Goal: Check status: Check status

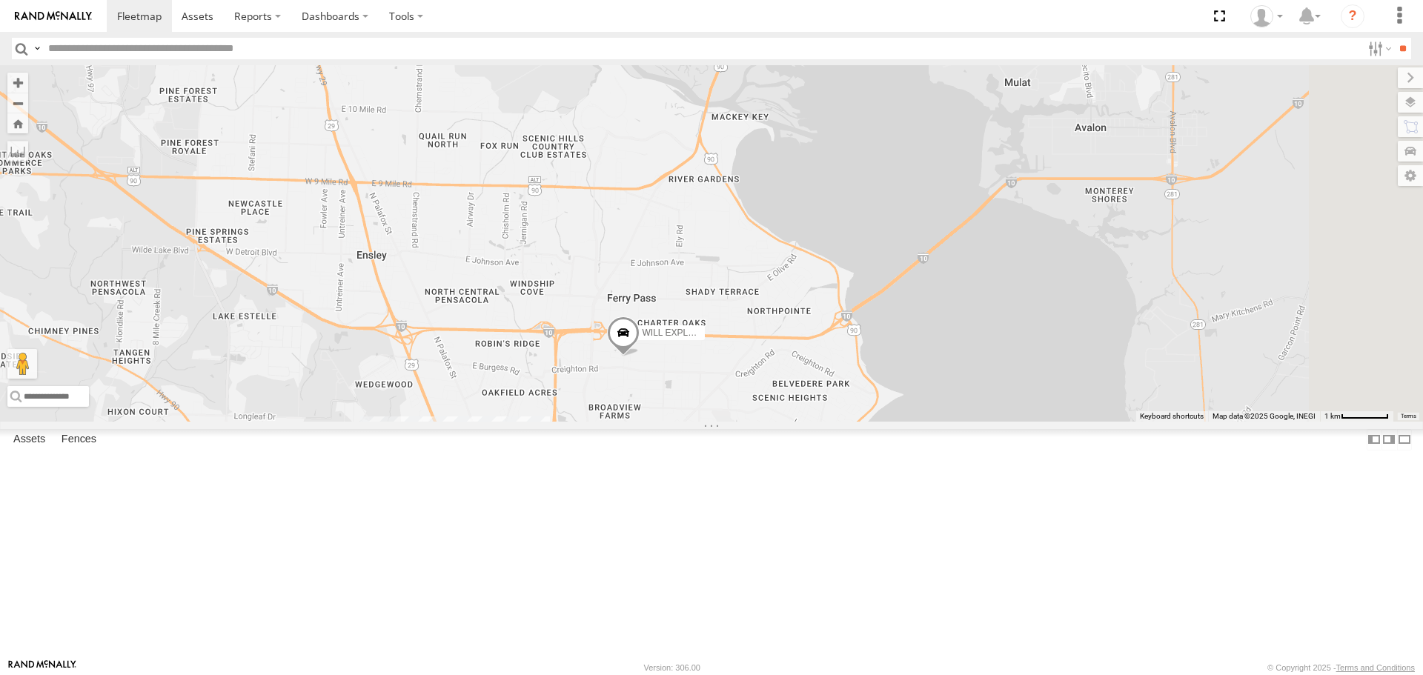
drag, startPoint x: 920, startPoint y: 268, endPoint x: 817, endPoint y: 463, distance: 221.5
click at [640, 356] on span at bounding box center [623, 336] width 33 height 40
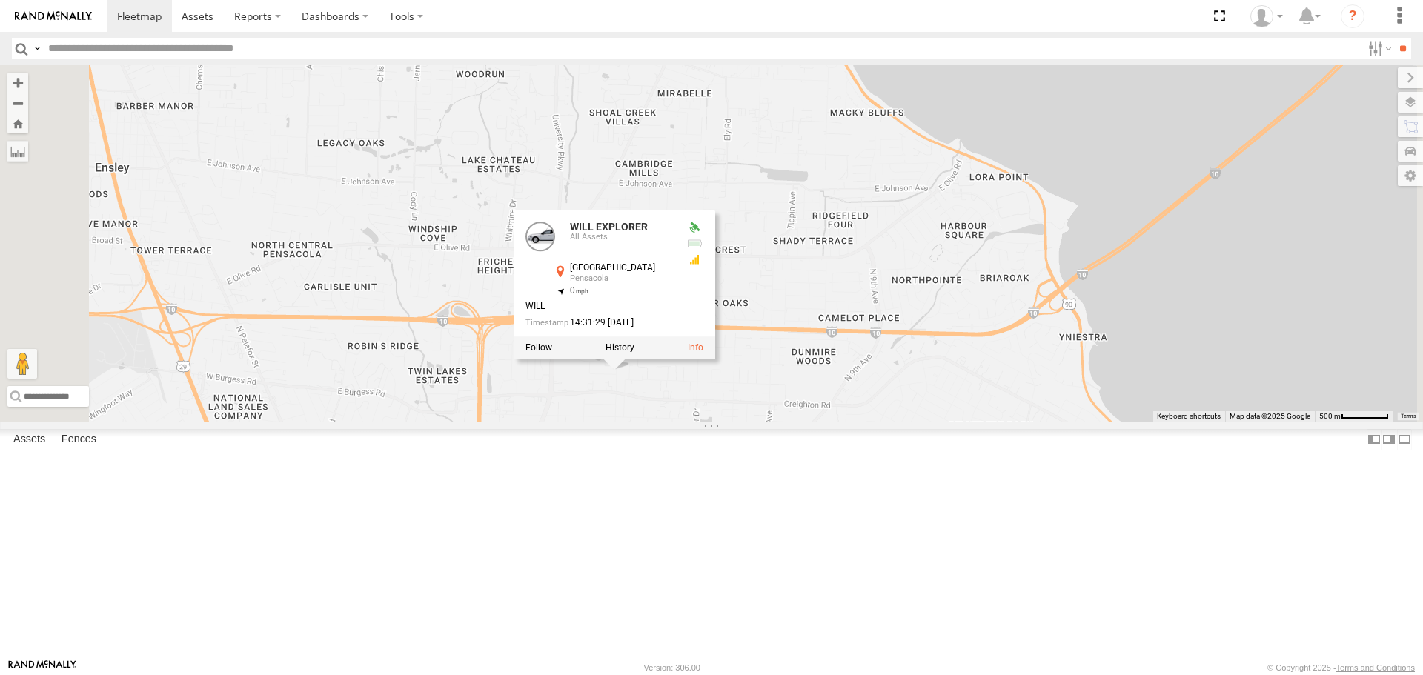
click at [908, 421] on div "[PERSON_NAME] TRAILER [PERSON_NAME] EXPLORER WILL EXPLORER [PERSON_NAME]-8 (GER…" at bounding box center [711, 243] width 1423 height 356
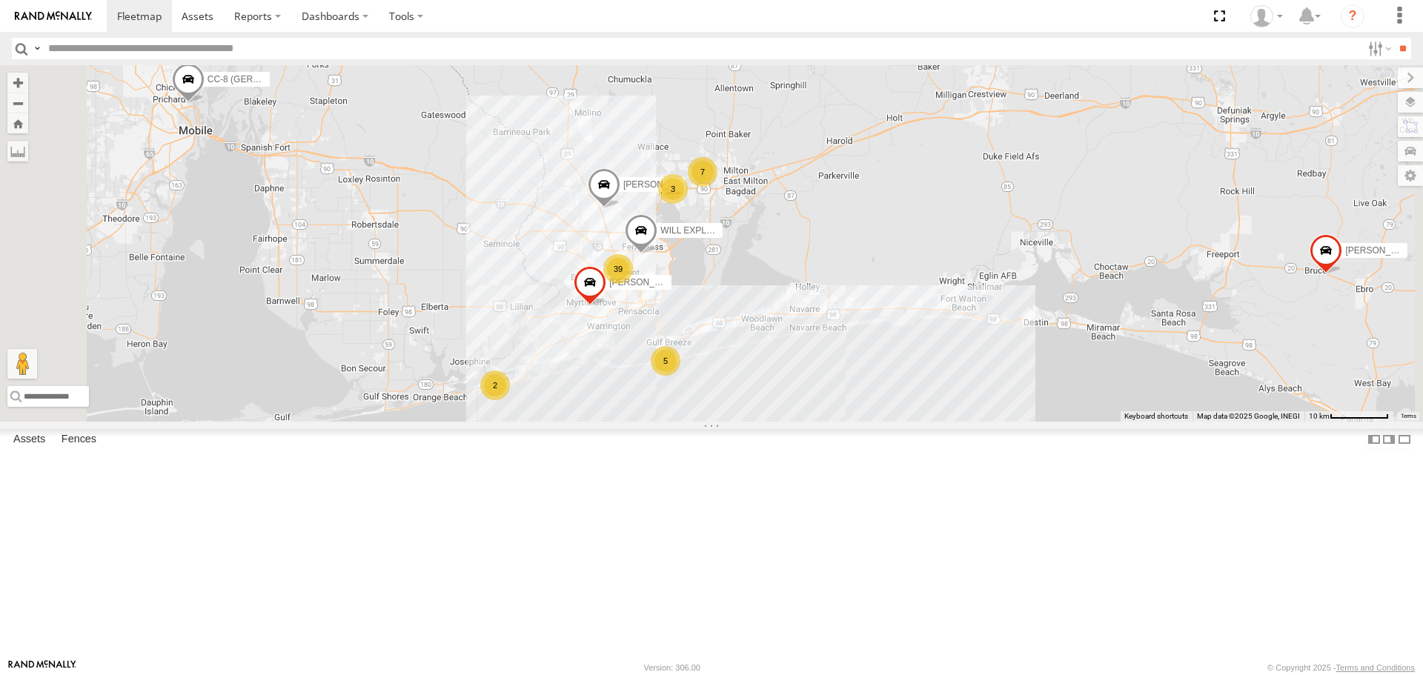
drag, startPoint x: 692, startPoint y: 439, endPoint x: 797, endPoint y: 344, distance: 141.7
click at [797, 351] on div "[PERSON_NAME] TRAILER [PERSON_NAME] EXPLORER WILL EXPLORER [PERSON_NAME]-8 (GER…" at bounding box center [711, 243] width 1423 height 356
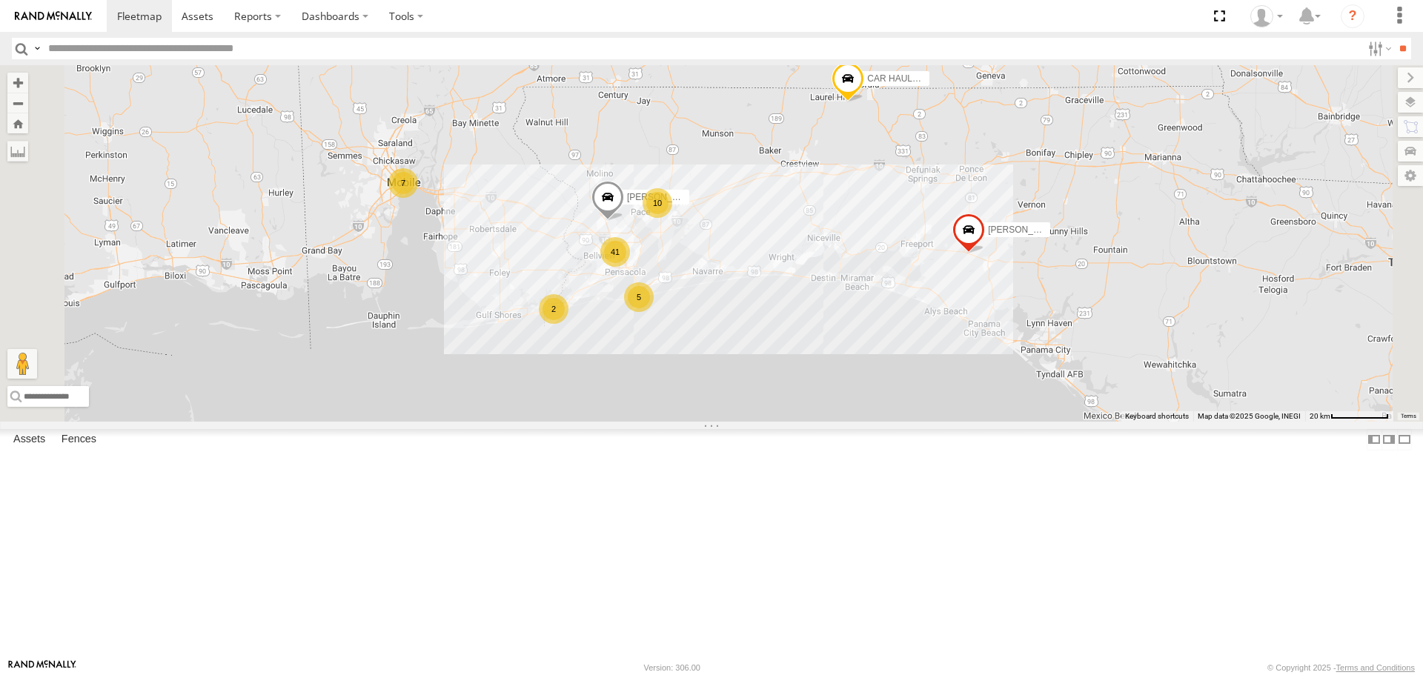
click at [418, 198] on div "7" at bounding box center [403, 183] width 30 height 30
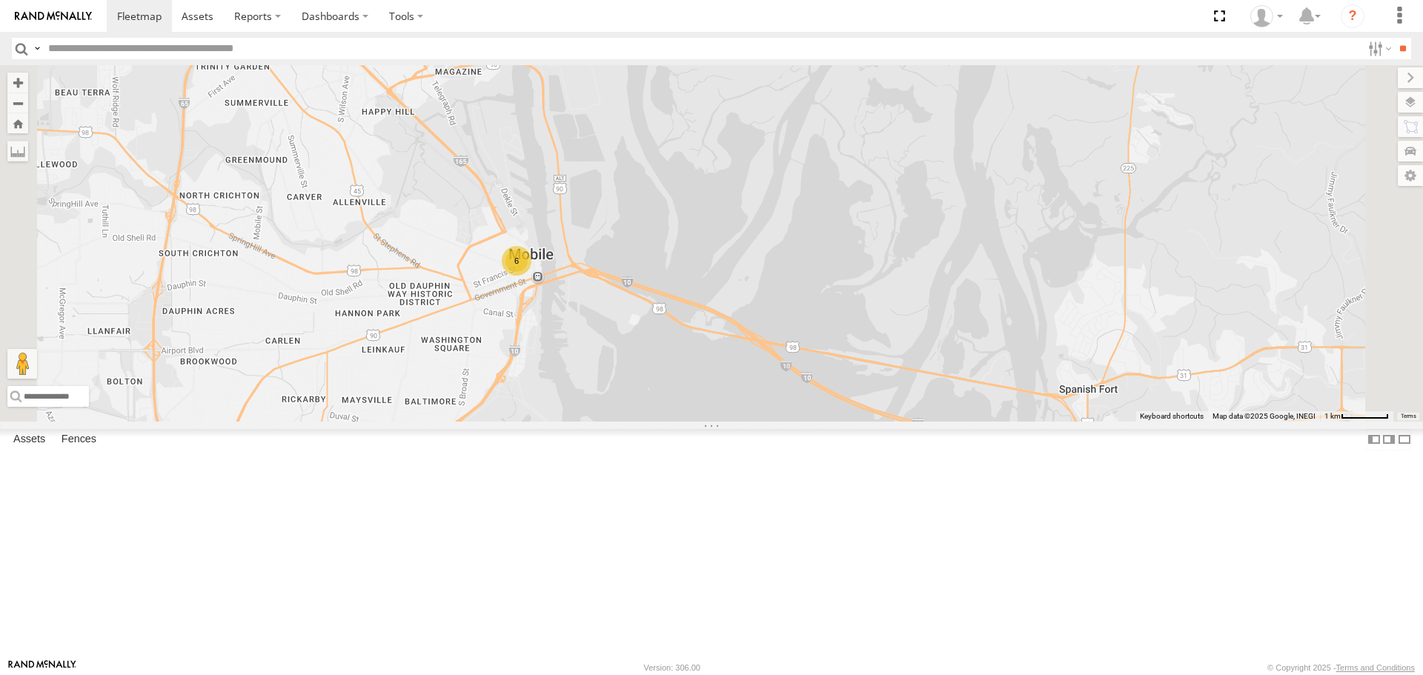
drag, startPoint x: 836, startPoint y: 490, endPoint x: 773, endPoint y: 434, distance: 84.0
click at [773, 421] on div "[PERSON_NAME] TRAILER [PERSON_NAME] EXPLORER CC-8 (GERMAN) 6" at bounding box center [711, 243] width 1423 height 356
click at [530, 274] on div "6" at bounding box center [515, 260] width 30 height 30
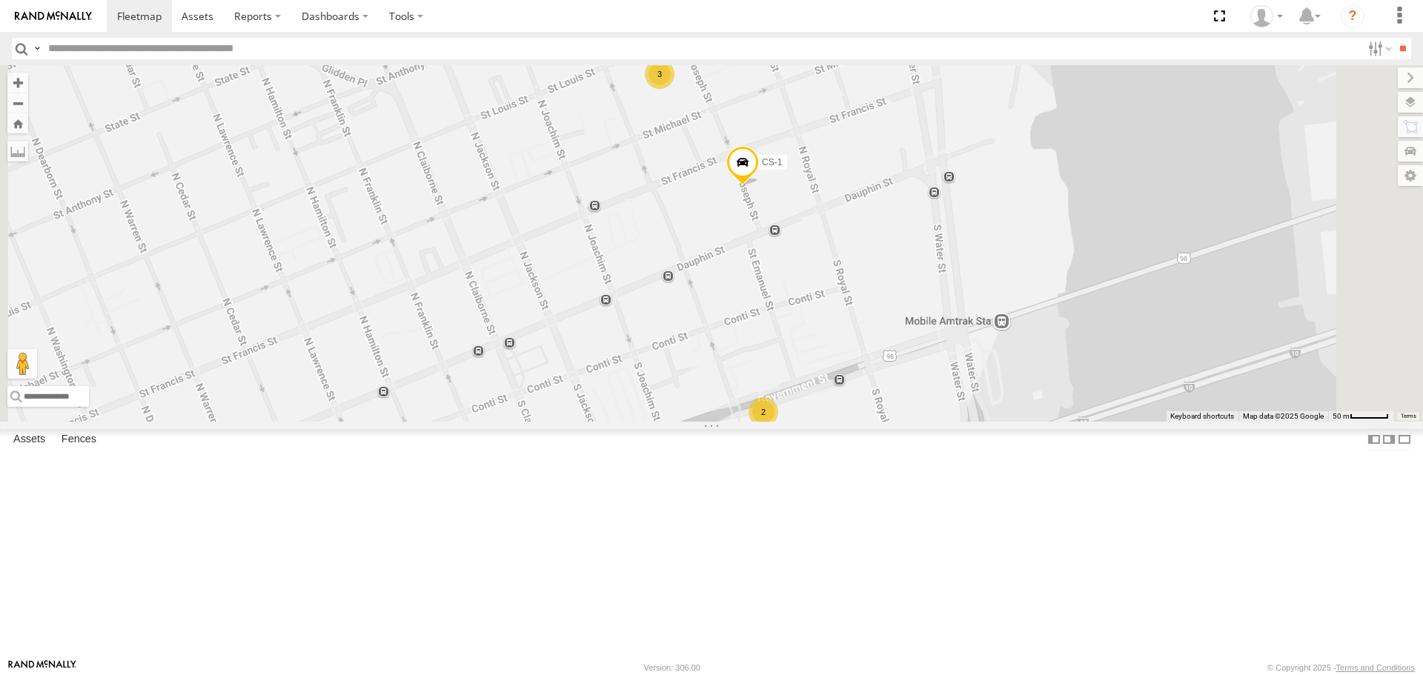
click at [674, 89] on div "3" at bounding box center [660, 74] width 30 height 30
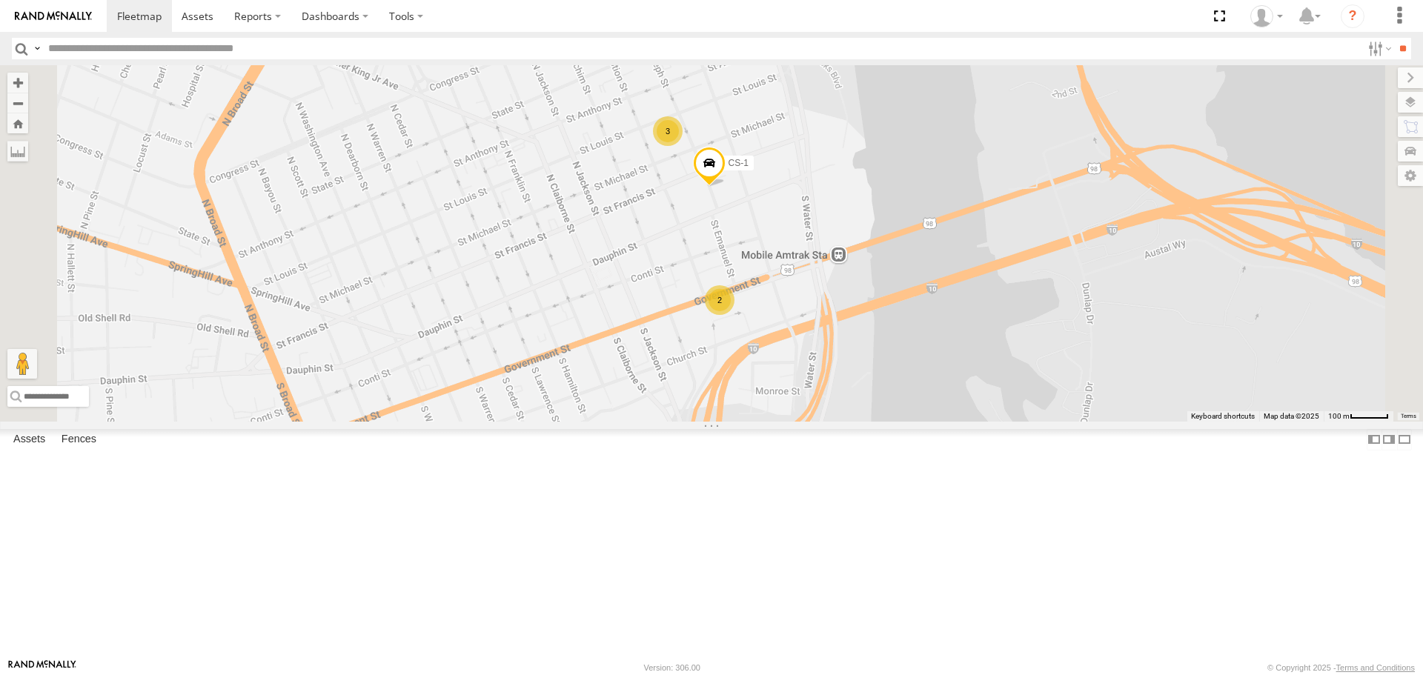
click at [734, 315] on div "2" at bounding box center [720, 300] width 30 height 30
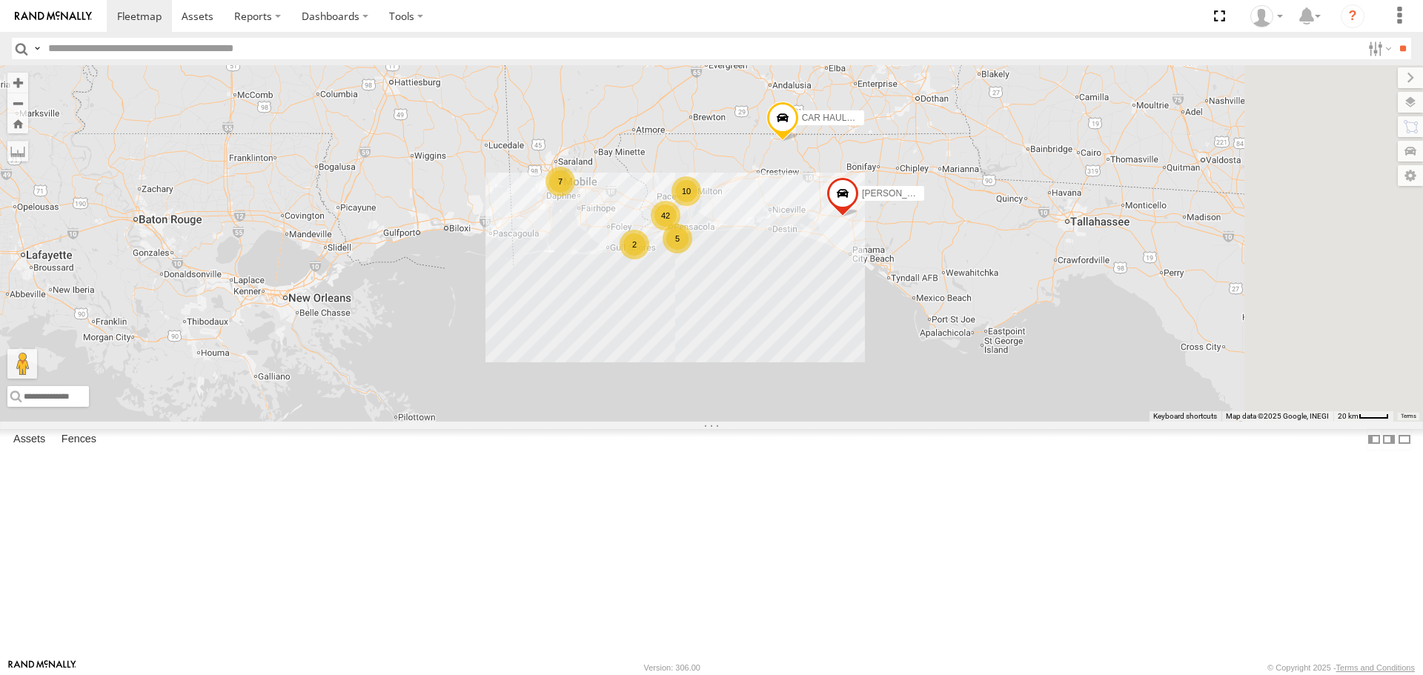
drag, startPoint x: 1066, startPoint y: 445, endPoint x: 901, endPoint y: 316, distance: 208.6
click at [901, 316] on div "CAR HAULER TRAILER [PERSON_NAME] 42 7 10 5 2" at bounding box center [711, 243] width 1423 height 356
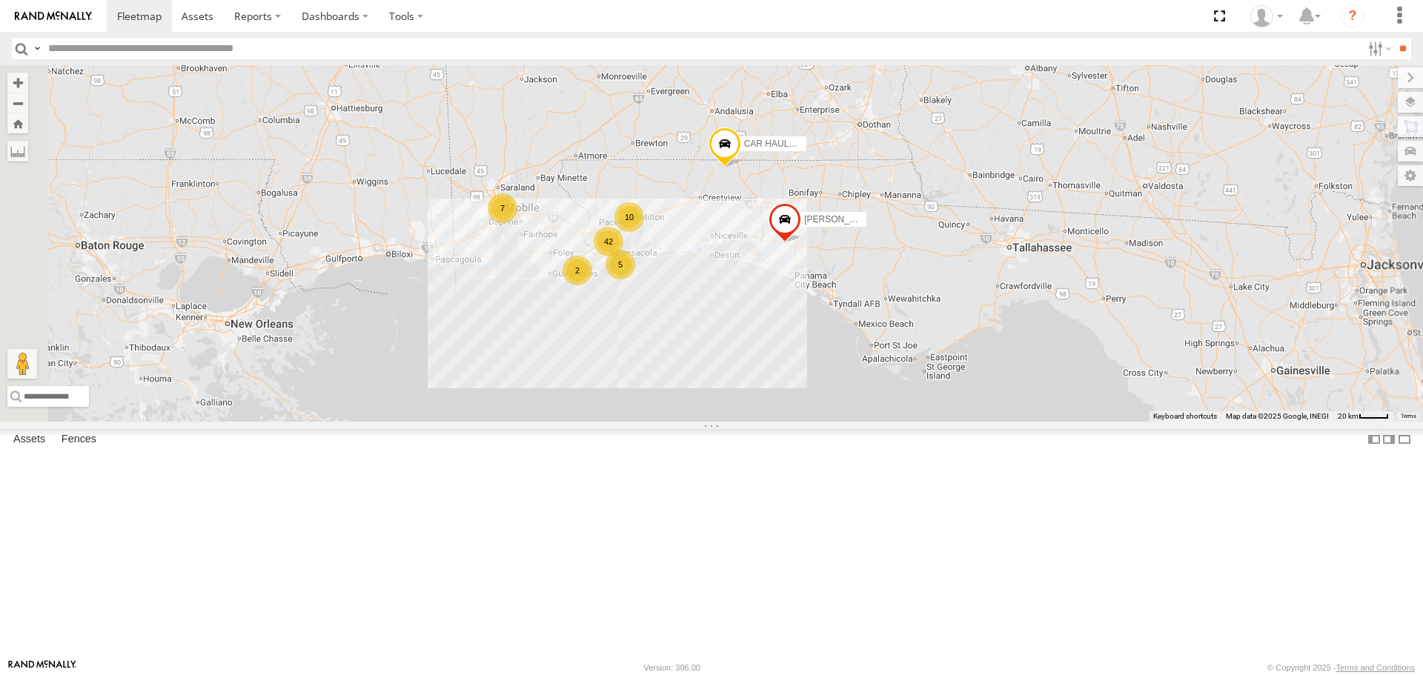
drag, startPoint x: 590, startPoint y: 403, endPoint x: 860, endPoint y: 354, distance: 274.3
click at [860, 354] on div "CAR HAULER TRAILER [PERSON_NAME] 42 7 10 5 2" at bounding box center [711, 243] width 1423 height 356
